Goal: Information Seeking & Learning: Learn about a topic

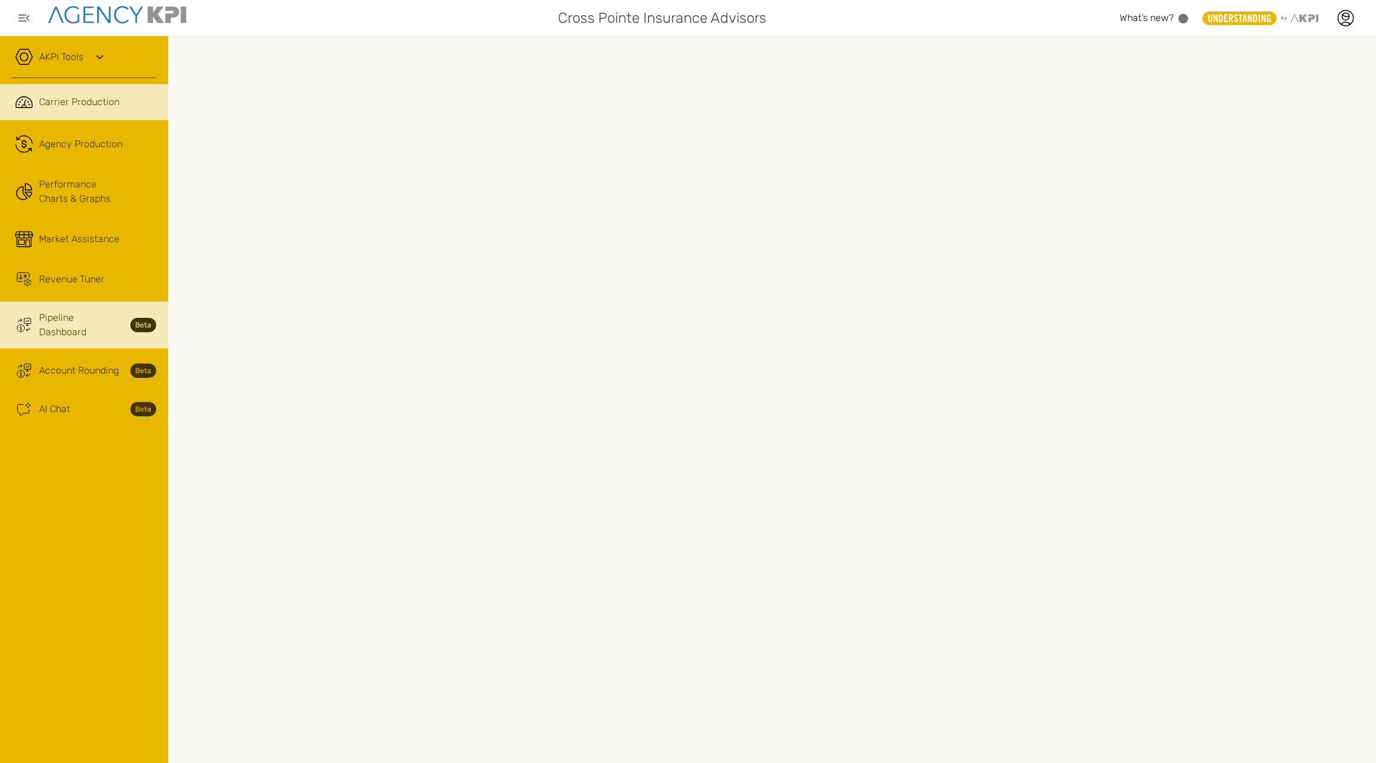
click at [66, 316] on span "Pipeline Dashboard" at bounding box center [81, 324] width 84 height 29
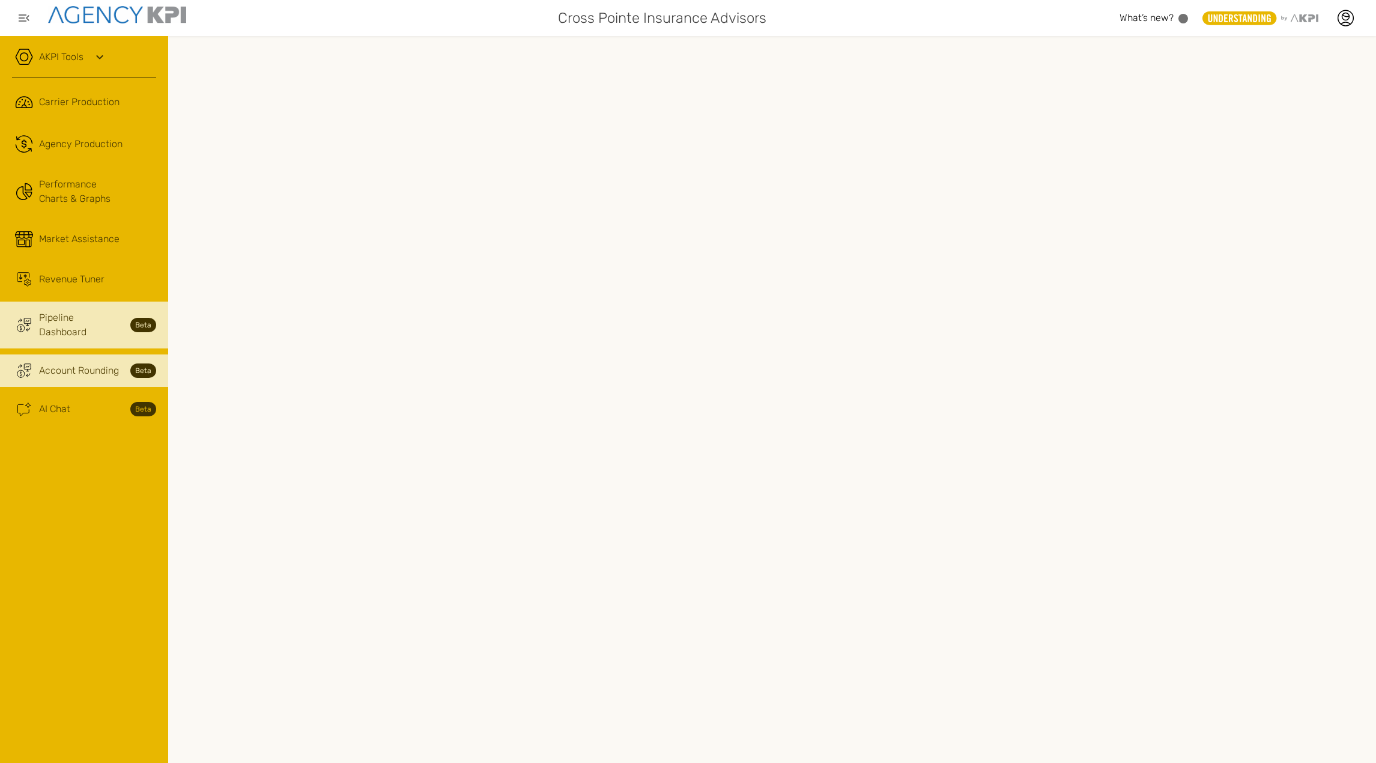
click at [55, 368] on link "Trading Coin Monitor Streamline Icon: https://streamlinehq.com Account Rounding…" at bounding box center [84, 370] width 168 height 32
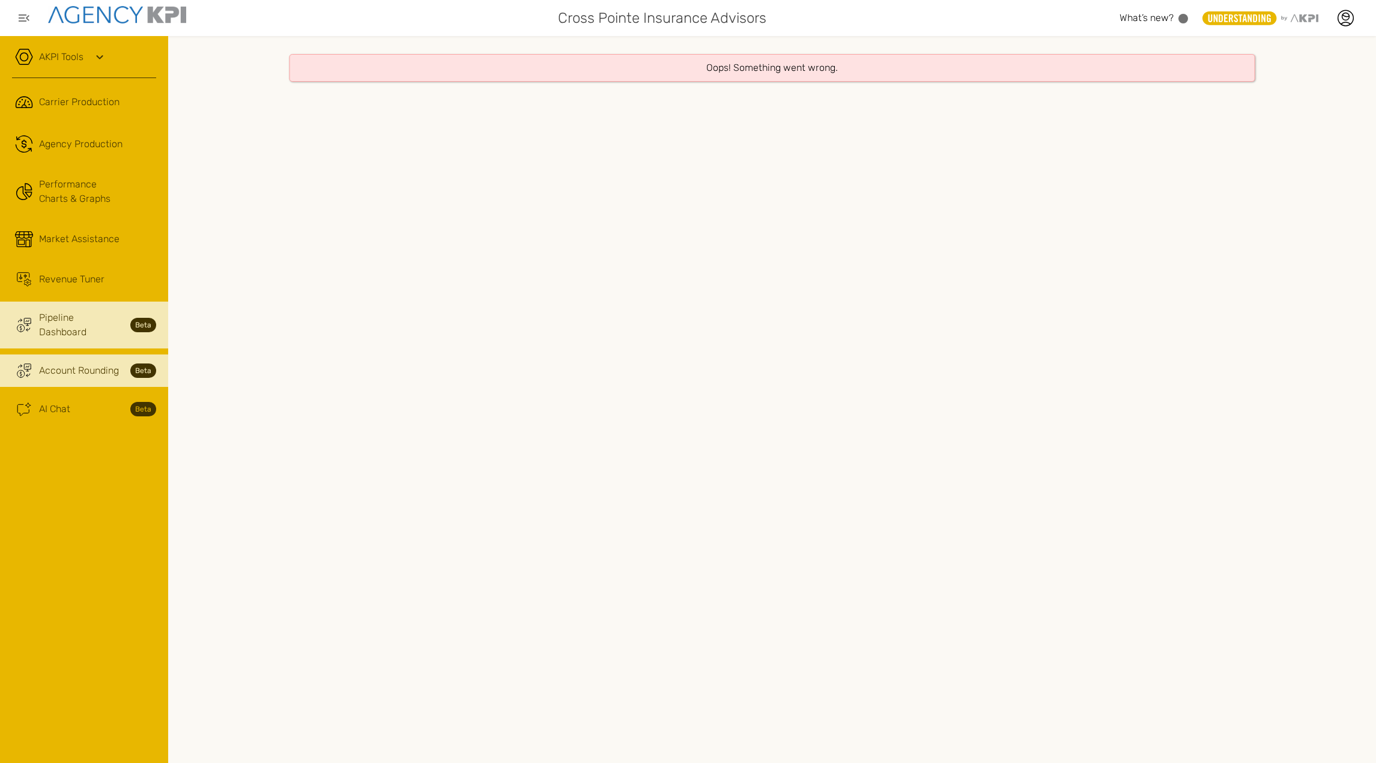
click at [63, 328] on link "Trading Coin Monitor Streamline Icon: https://streamlinehq.com Pipeline Dashboa…" at bounding box center [84, 324] width 168 height 47
click at [68, 363] on span "Account Rounding" at bounding box center [79, 370] width 80 height 14
click at [82, 320] on span "Pipeline Dashboard" at bounding box center [81, 324] width 84 height 29
